Goal: Information Seeking & Learning: Find contact information

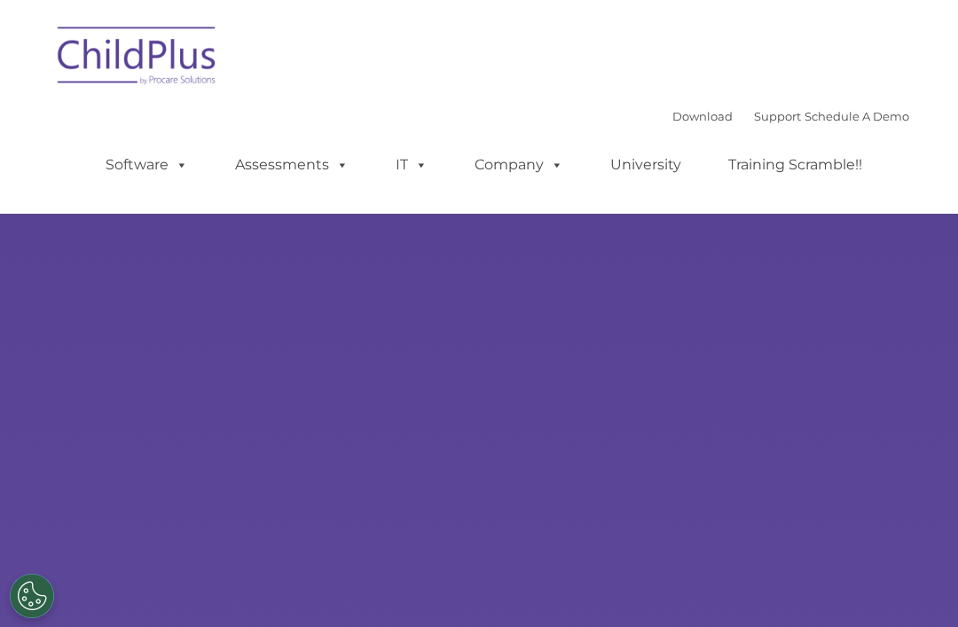
select select "MEDIUM"
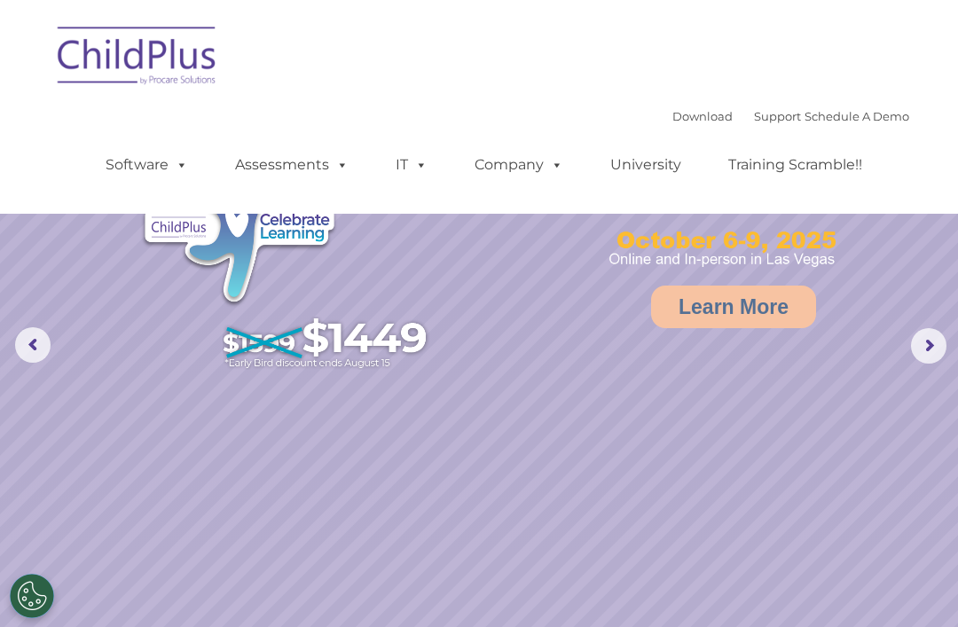
click at [681, 122] on link "Download" at bounding box center [702, 116] width 60 height 14
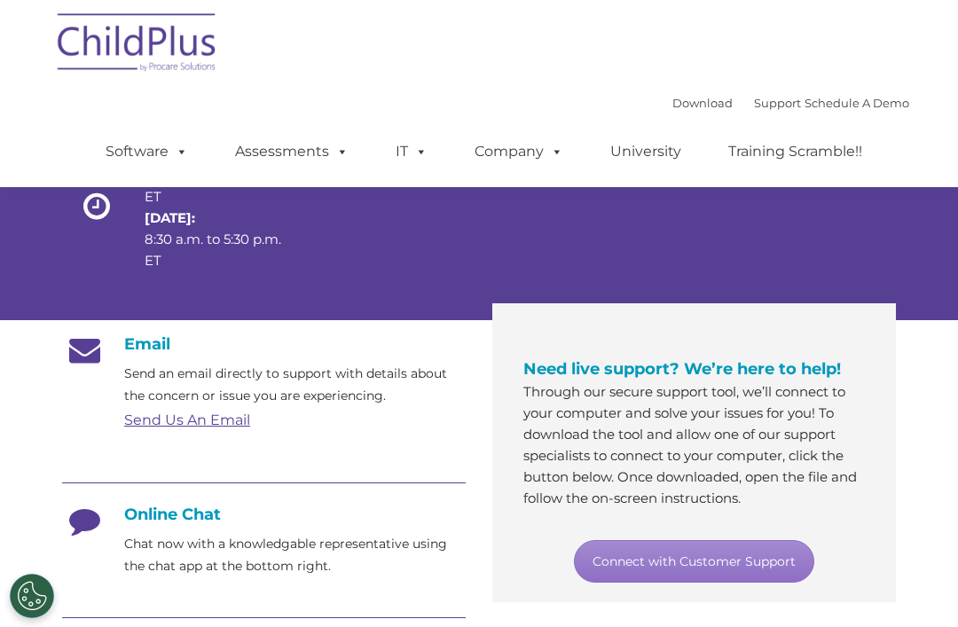
scroll to position [156, 0]
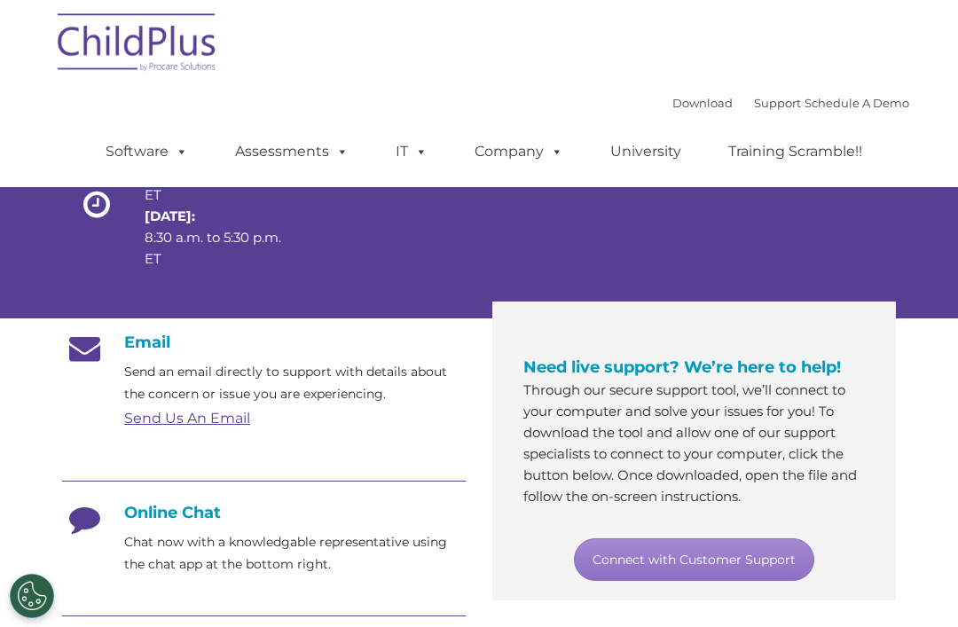
click at [129, 506] on h4 "Online Chat" at bounding box center [264, 513] width 404 height 20
click at [714, 547] on link "Connect with Customer Support" at bounding box center [694, 559] width 240 height 43
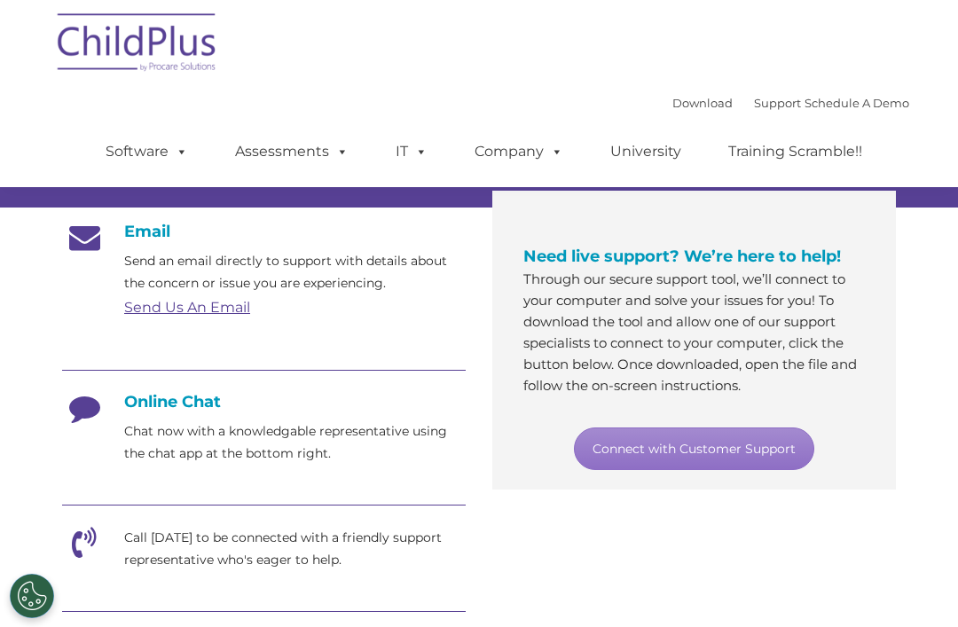
scroll to position [278, 0]
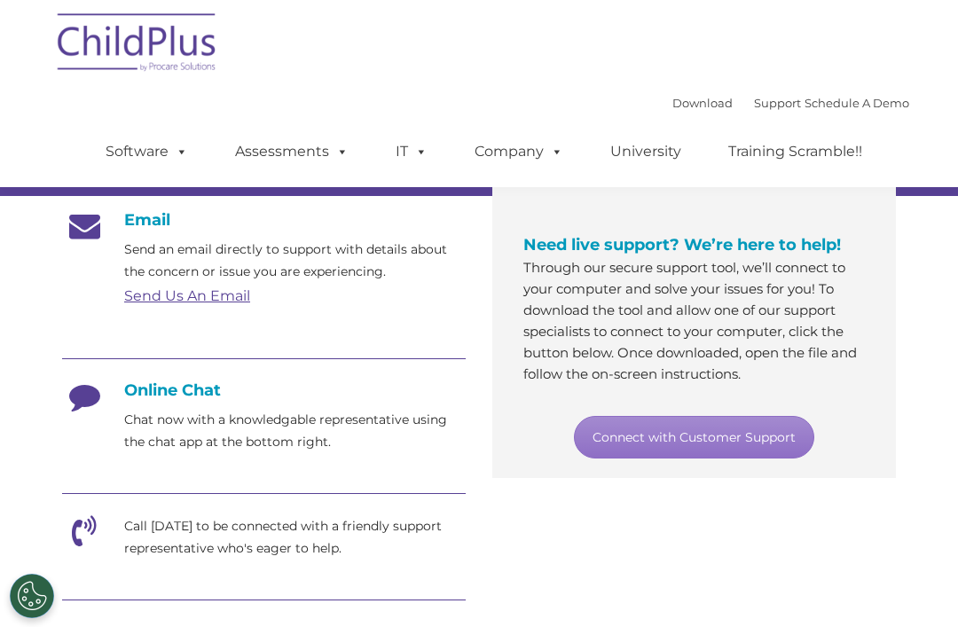
click at [183, 407] on div "Online Chat Chat now with a knowledgable representative using the chat app at t…" at bounding box center [264, 416] width 404 height 73
click at [316, 424] on p "Chat now with a knowledgable representative using the chat app at the bottom ri…" at bounding box center [294, 431] width 341 height 44
click at [200, 404] on div "Online Chat Chat now with a knowledgable representative using the chat app at t…" at bounding box center [264, 416] width 404 height 73
click at [322, 420] on p "Chat now with a knowledgable representative using the chat app at the bottom ri…" at bounding box center [294, 431] width 341 height 44
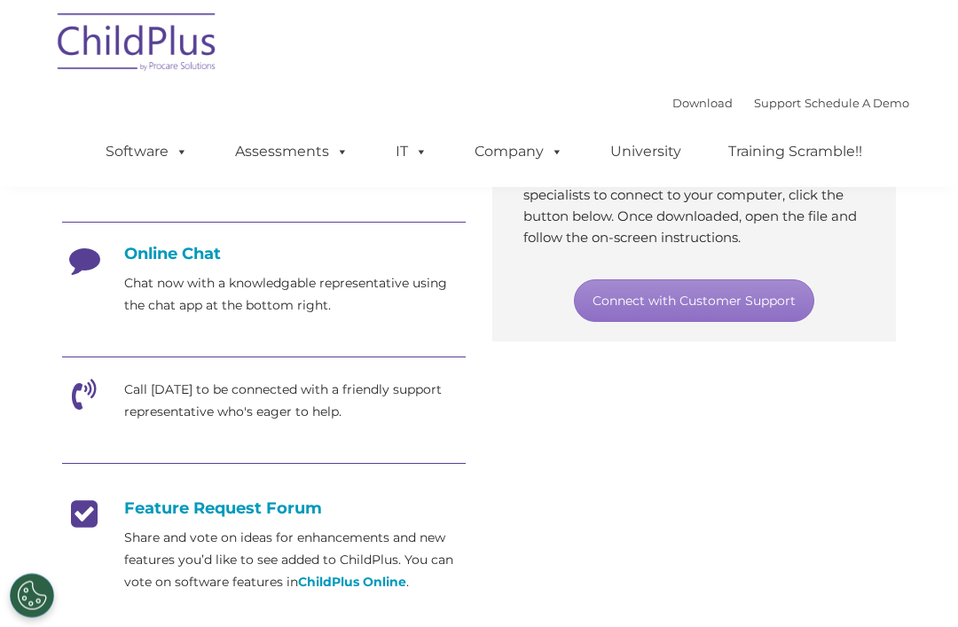
scroll to position [371, 0]
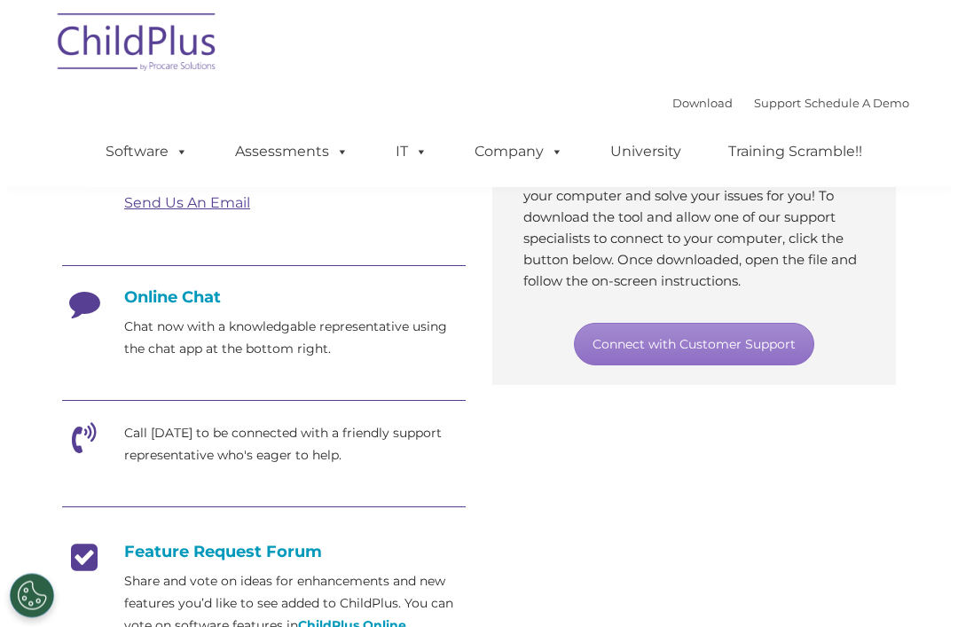
click at [658, 346] on link "Connect with Customer Support" at bounding box center [694, 345] width 240 height 43
click at [674, 332] on link "Connect with Customer Support" at bounding box center [694, 345] width 240 height 43
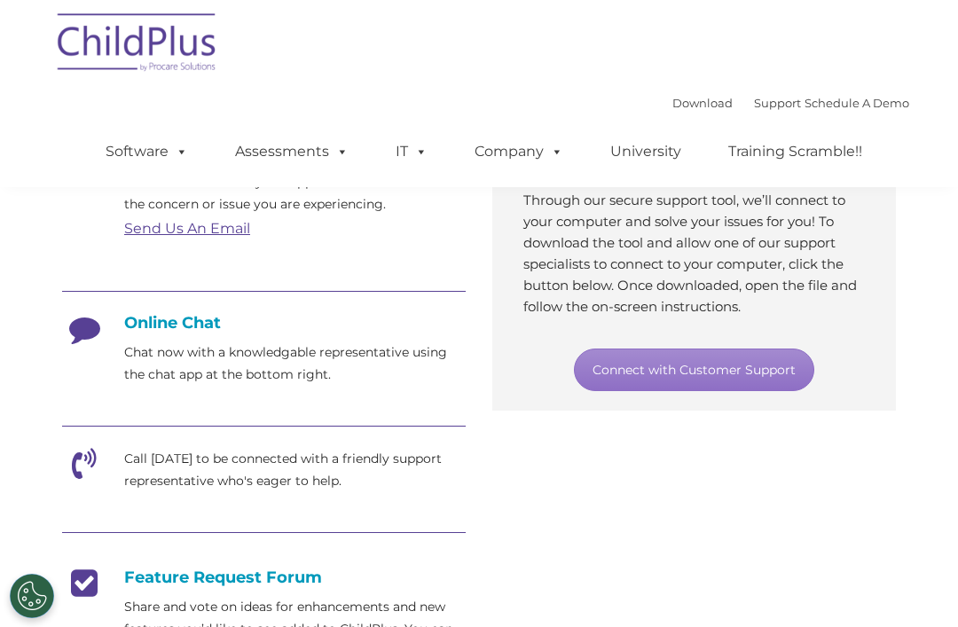
scroll to position [278, 0]
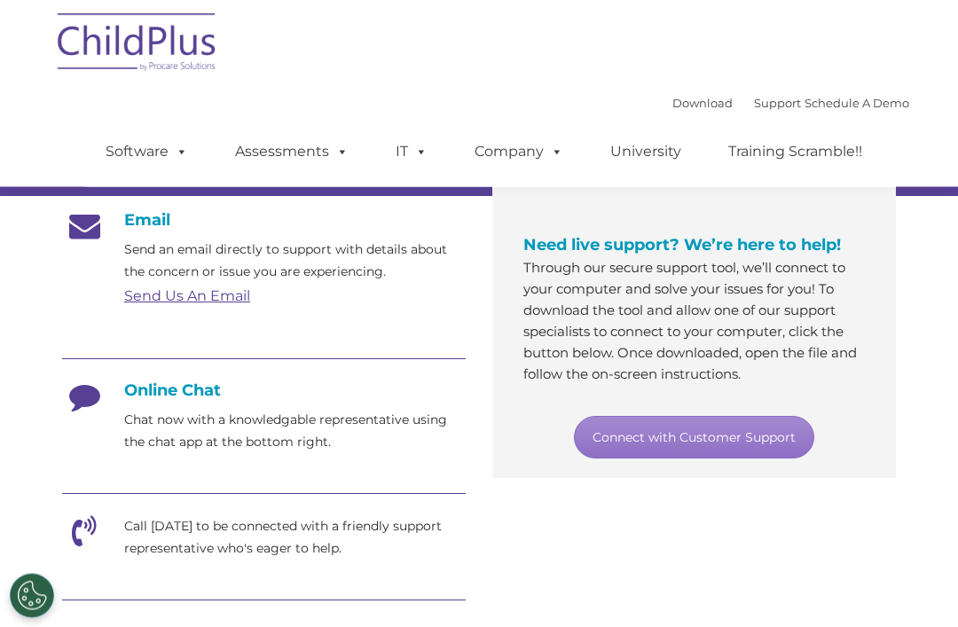
click at [196, 385] on h4 "Online Chat" at bounding box center [264, 391] width 404 height 20
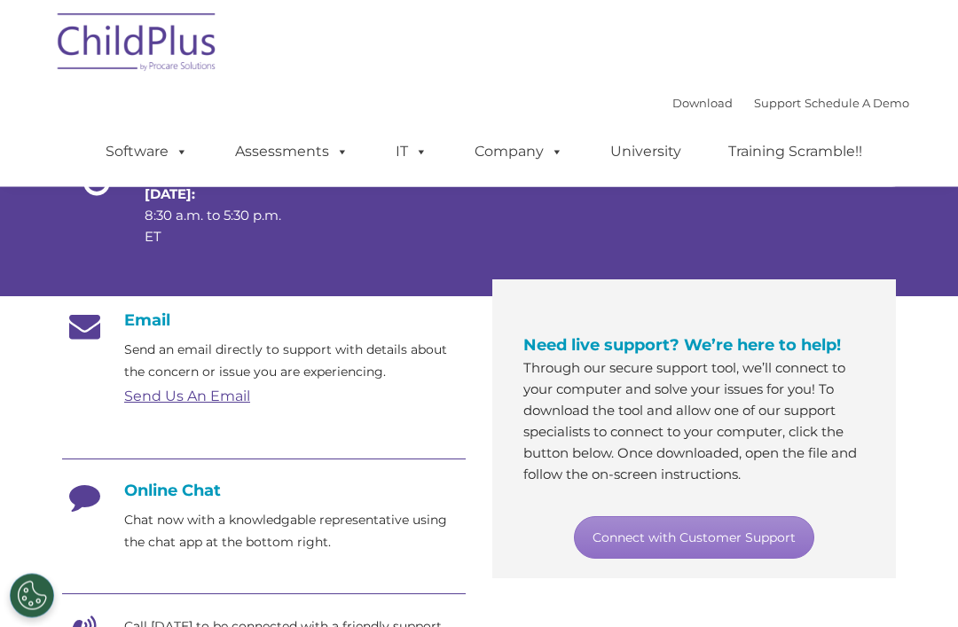
scroll to position [0, 0]
